Goal: Task Accomplishment & Management: Use online tool/utility

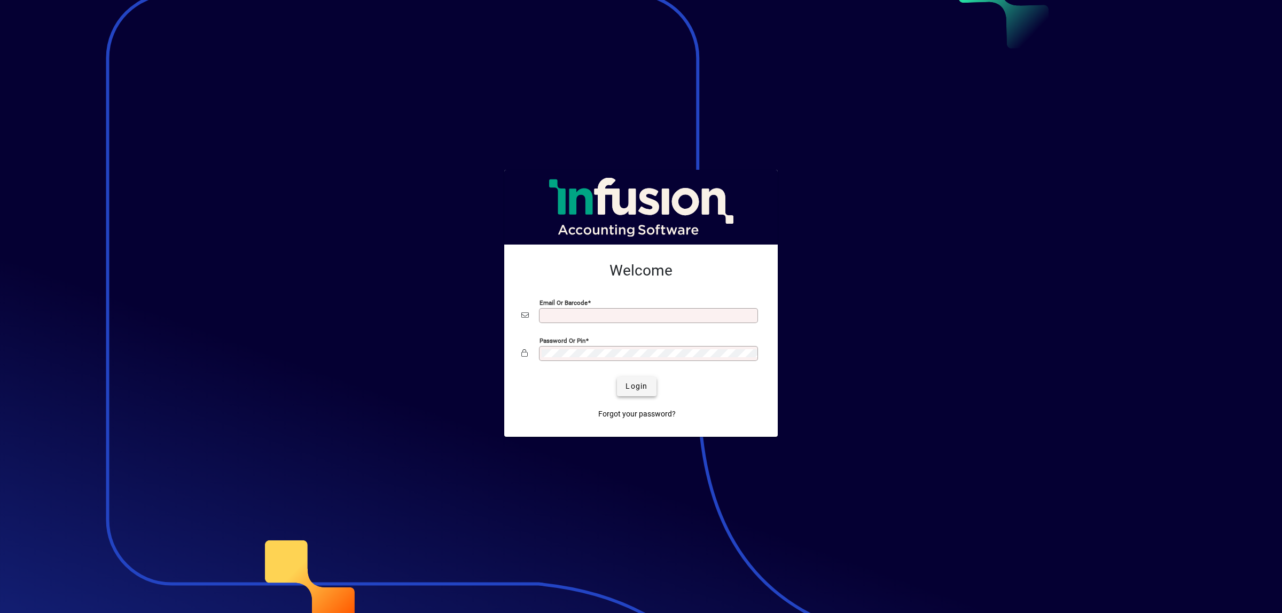
type input "**********"
click at [644, 380] on span "submit" at bounding box center [636, 387] width 39 height 26
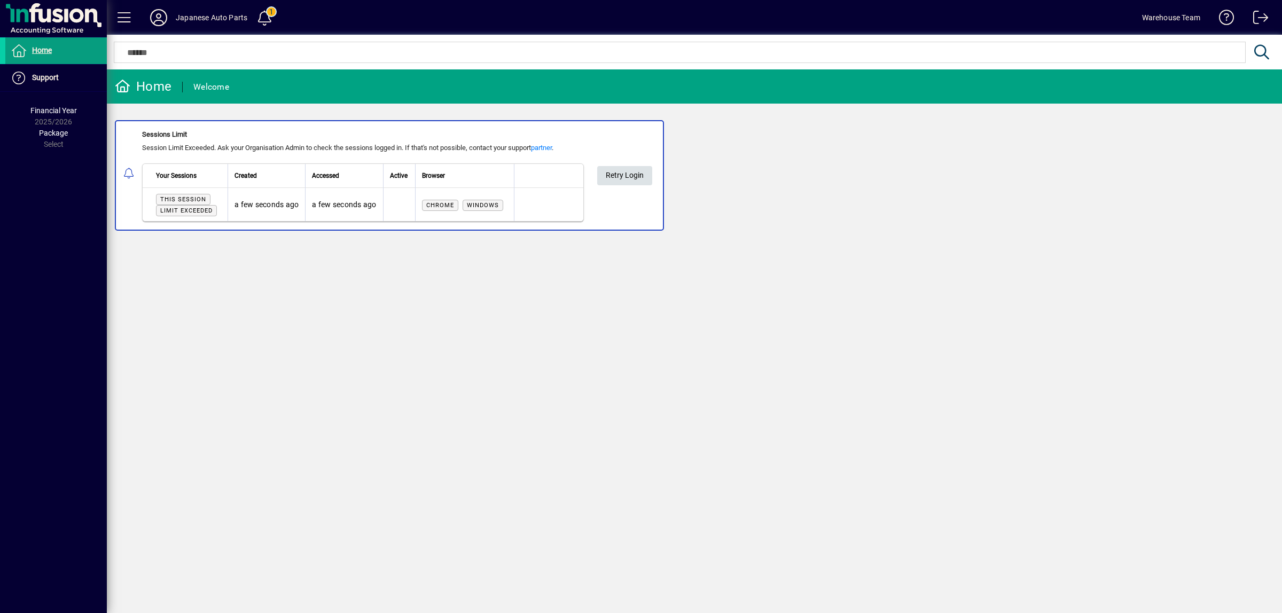
click at [641, 171] on span "Retry Login" at bounding box center [625, 176] width 38 height 18
